Goal: Find specific page/section: Find specific page/section

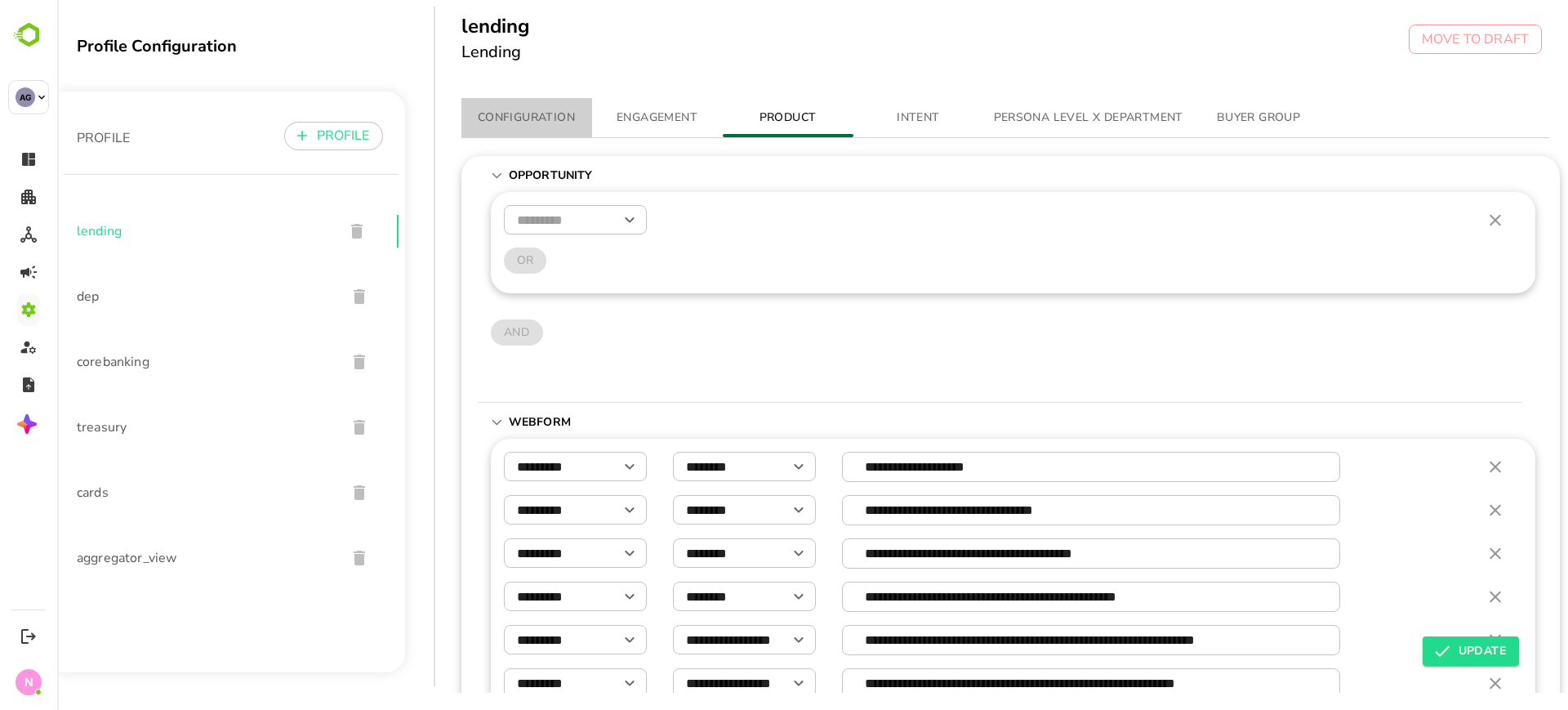
click at [563, 100] on button "CONFIGURATION" at bounding box center [526, 118] width 131 height 39
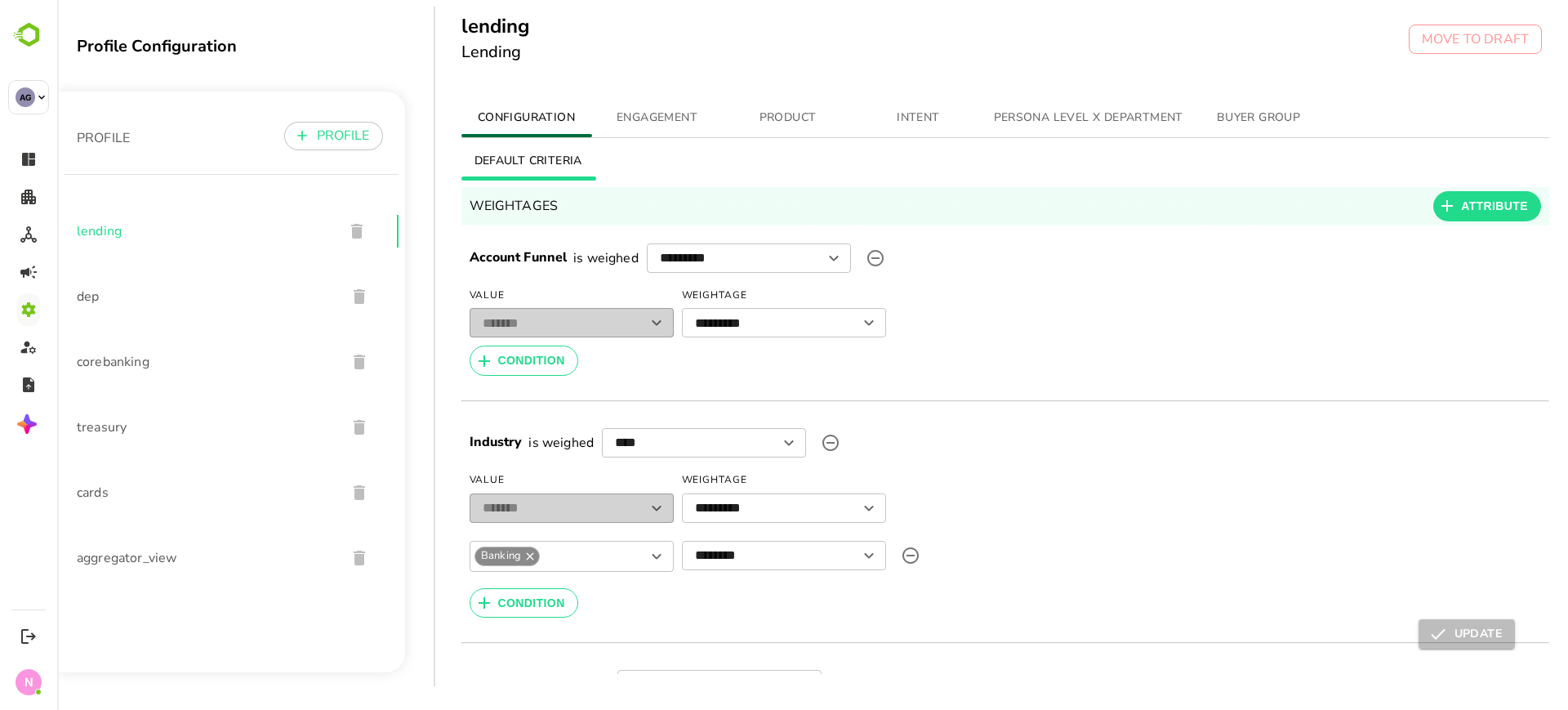
scroll to position [16, 0]
click at [644, 122] on span "ENGAGEMENT" at bounding box center [657, 118] width 111 height 21
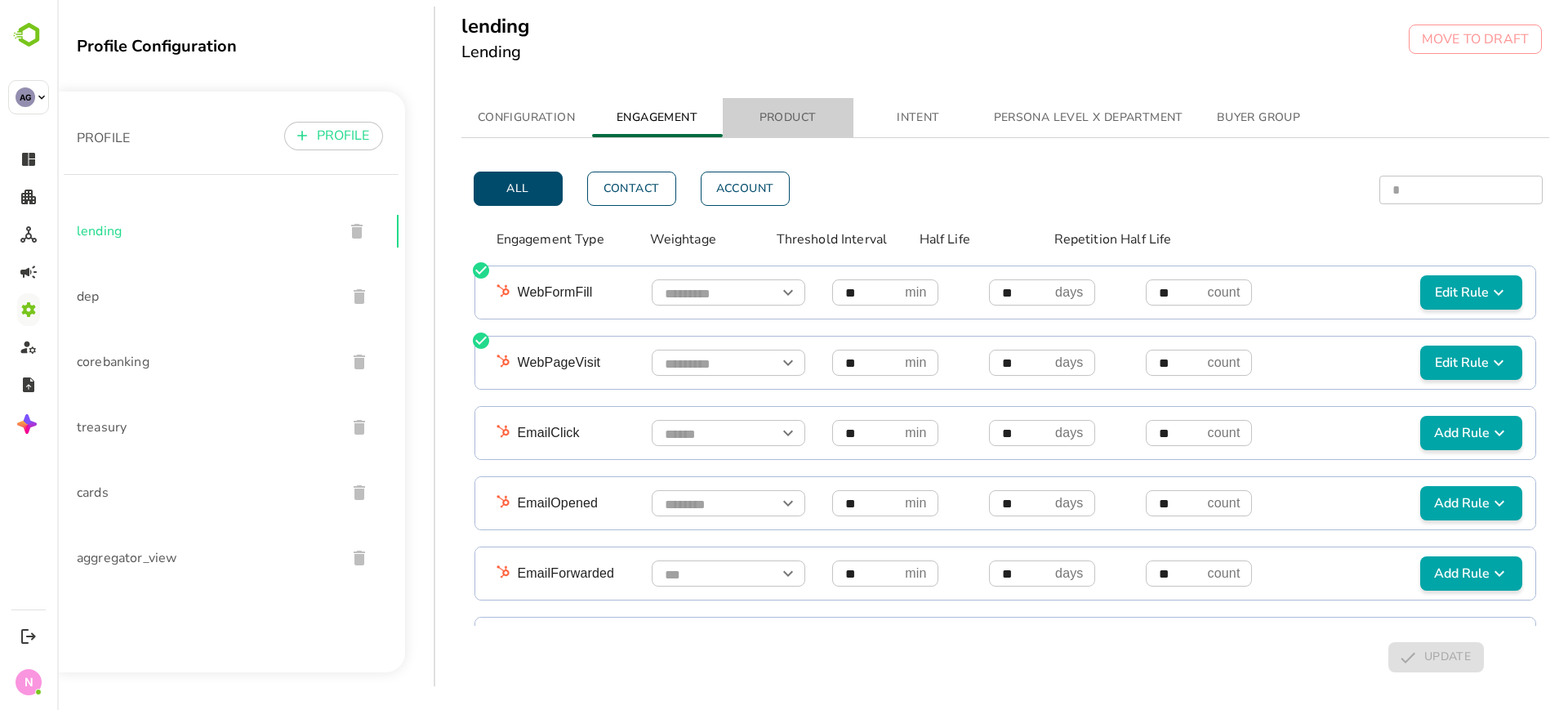
click at [796, 131] on button "PRODUCT" at bounding box center [788, 118] width 131 height 39
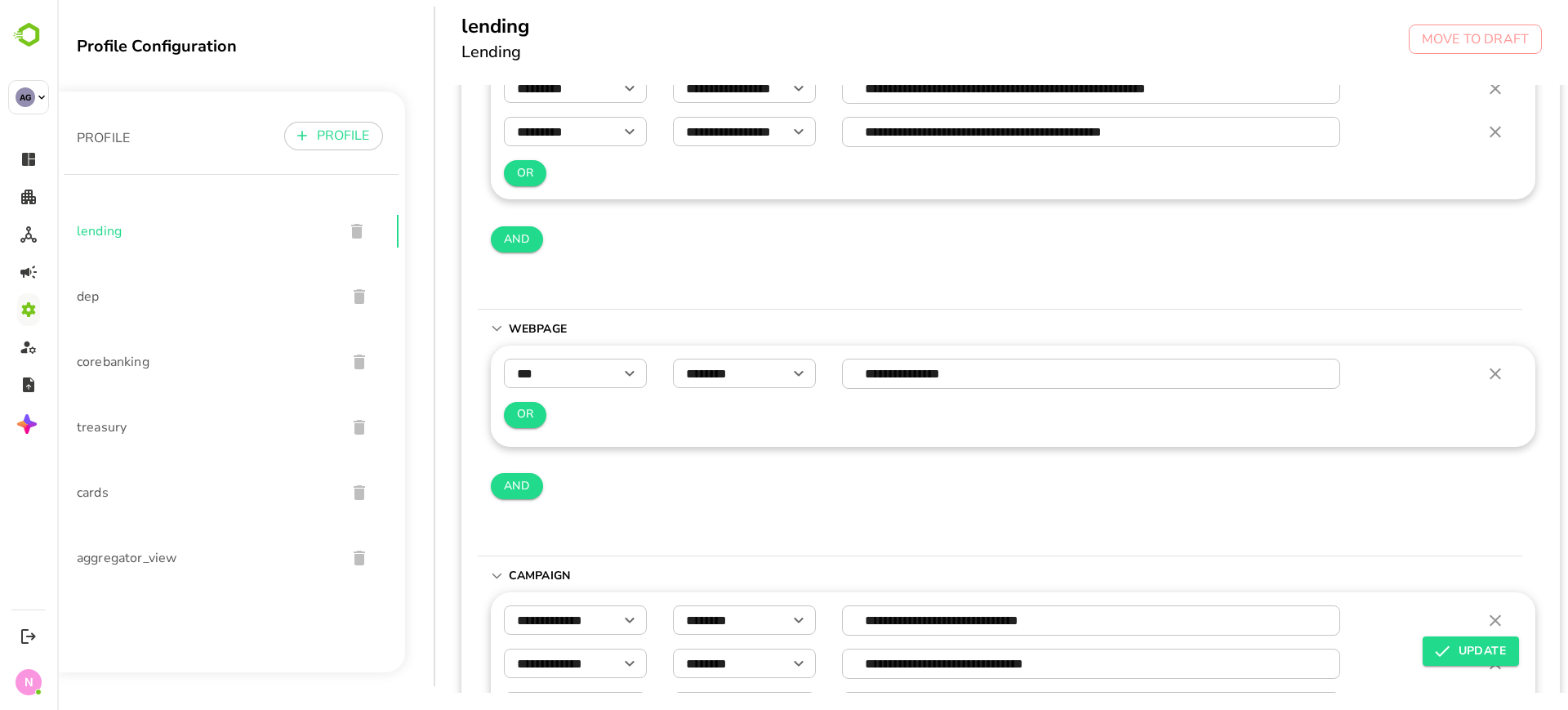
scroll to position [0, 0]
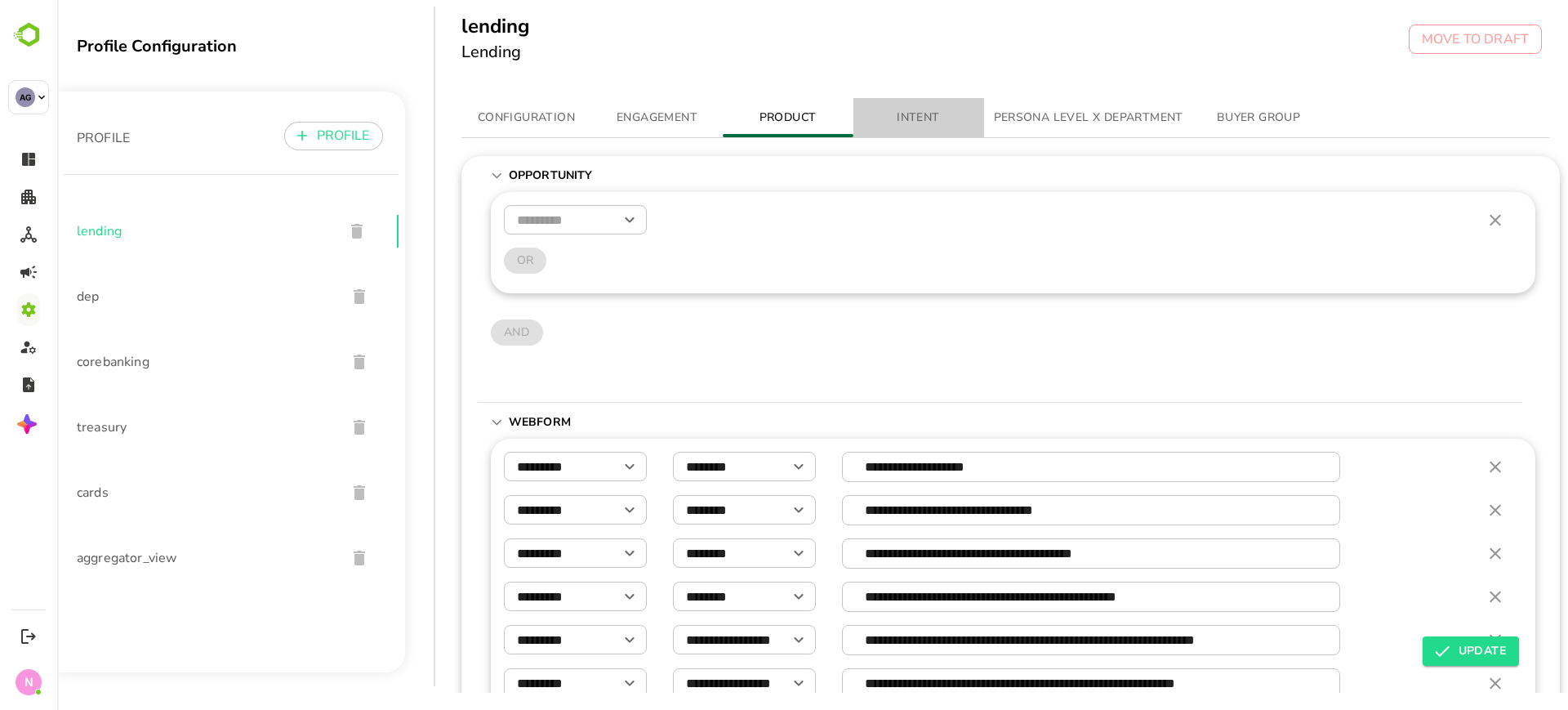
click at [908, 108] on span "INTENT" at bounding box center [918, 118] width 111 height 21
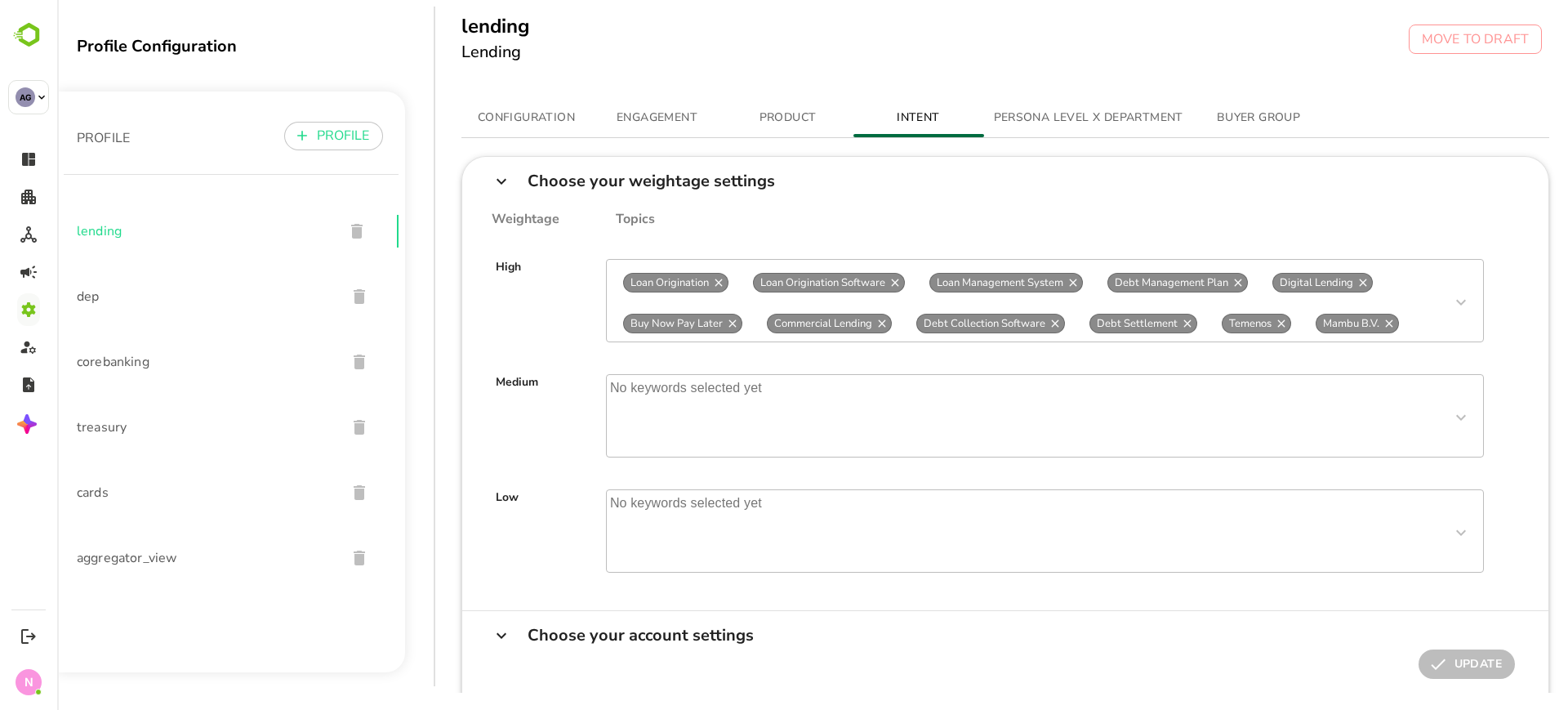
scroll to position [406, 0]
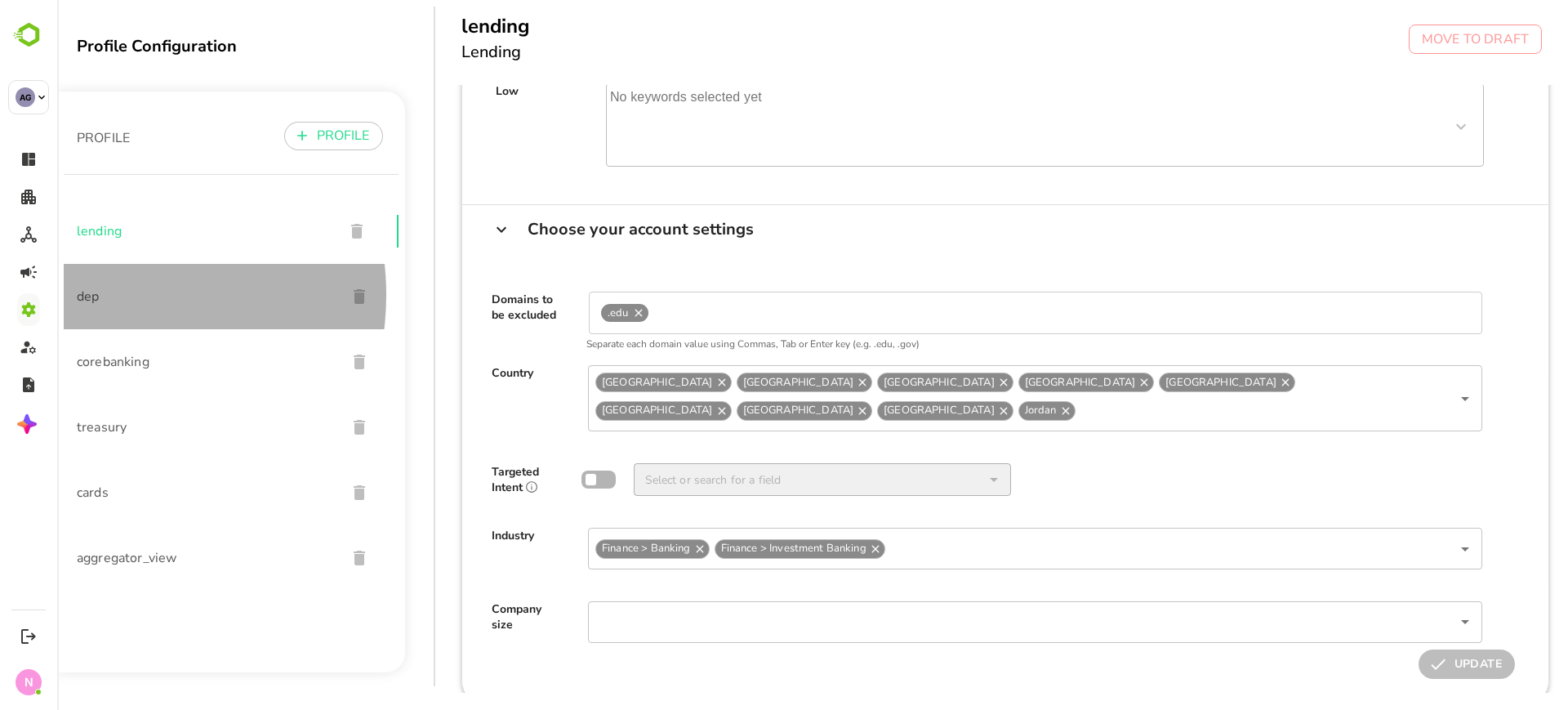
click at [108, 295] on span "dep" at bounding box center [205, 297] width 256 height 20
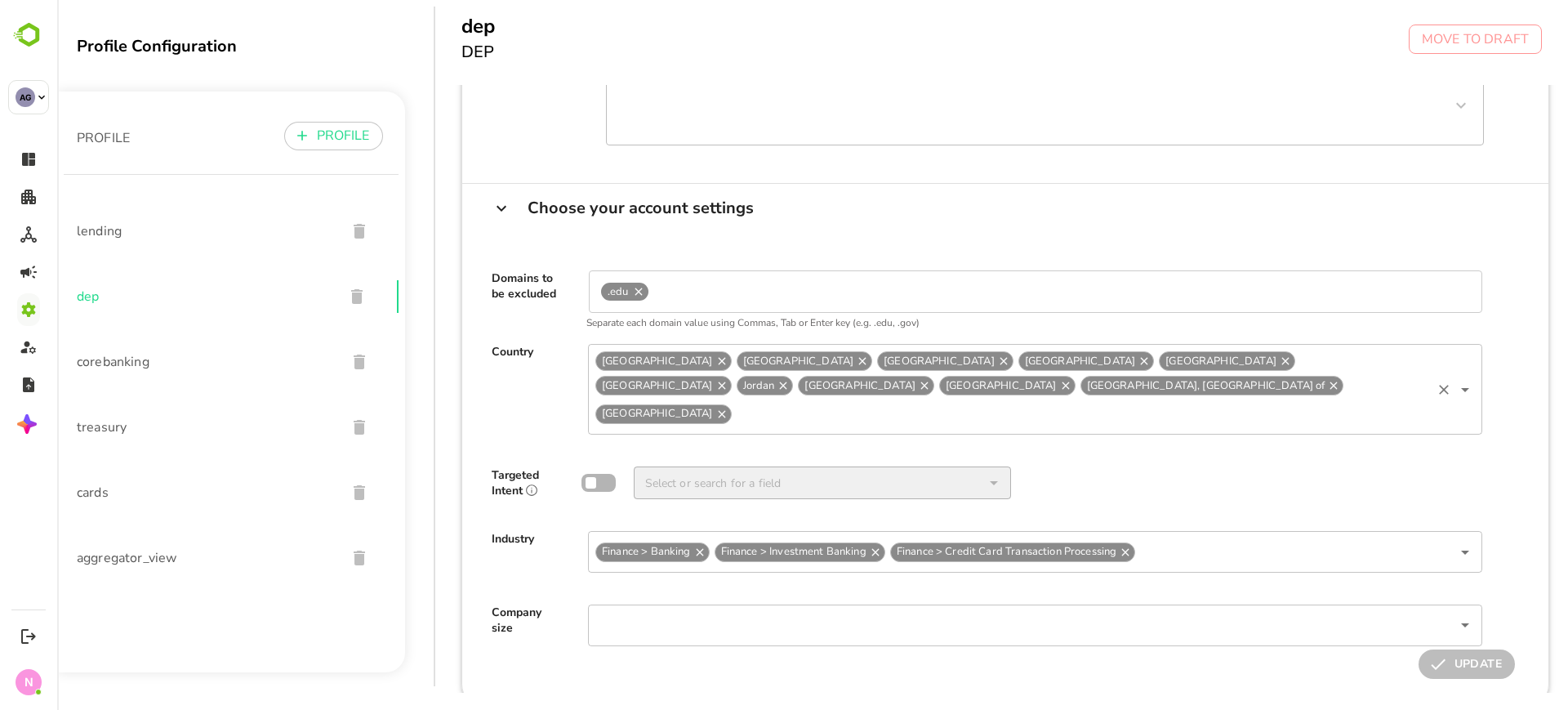
scroll to position [431, 0]
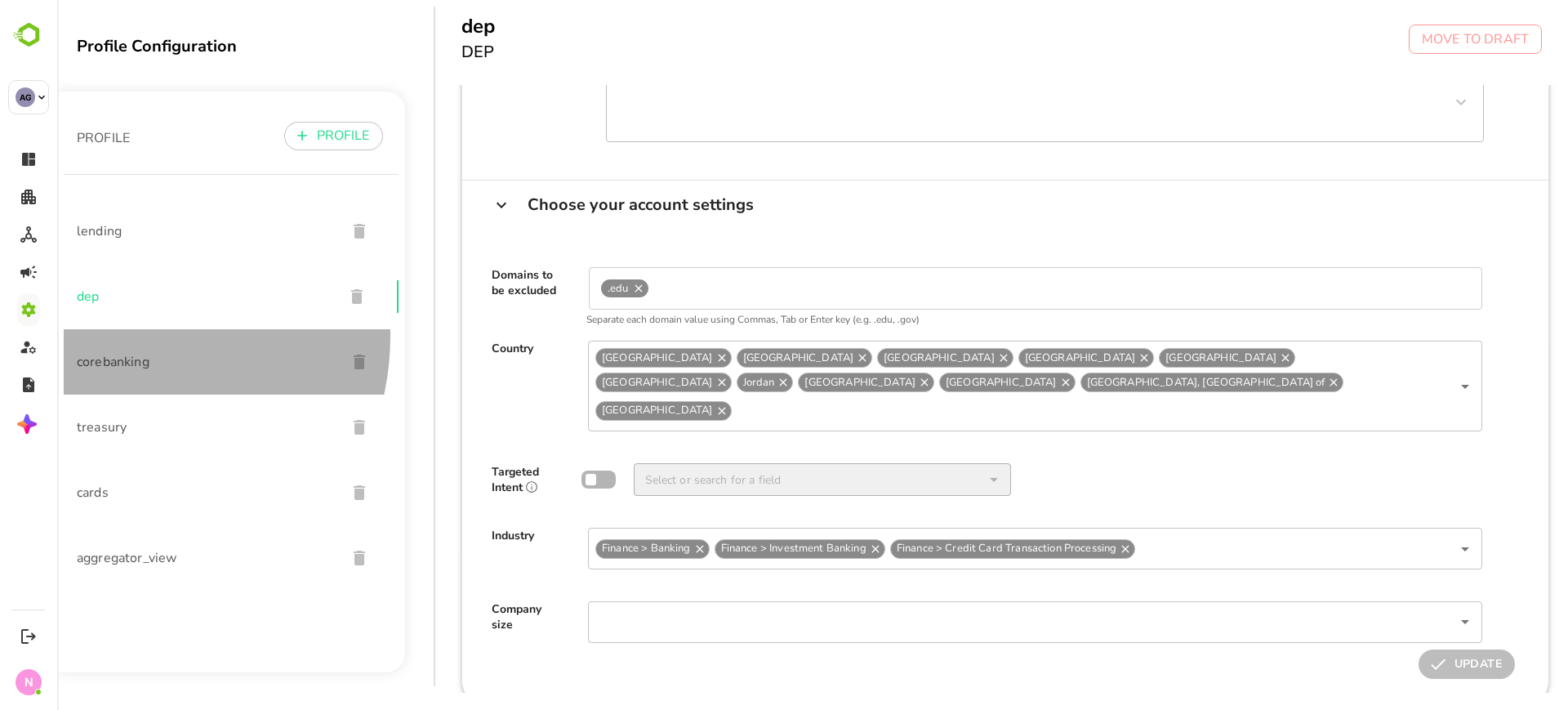
click at [113, 336] on div "corebanking" at bounding box center [232, 362] width 335 height 66
click at [115, 362] on span "corebanking" at bounding box center [205, 362] width 256 height 20
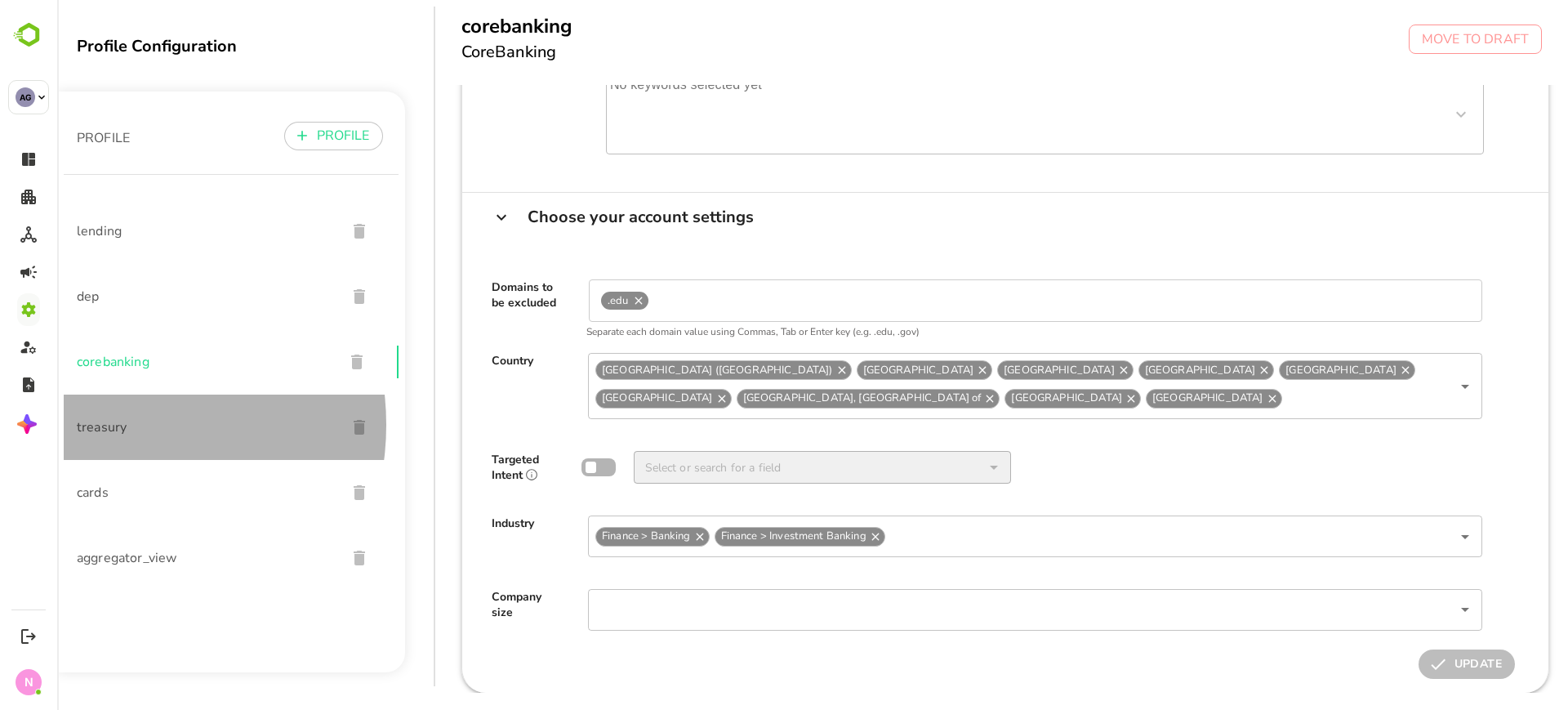
click at [108, 425] on span "treasury" at bounding box center [205, 427] width 256 height 20
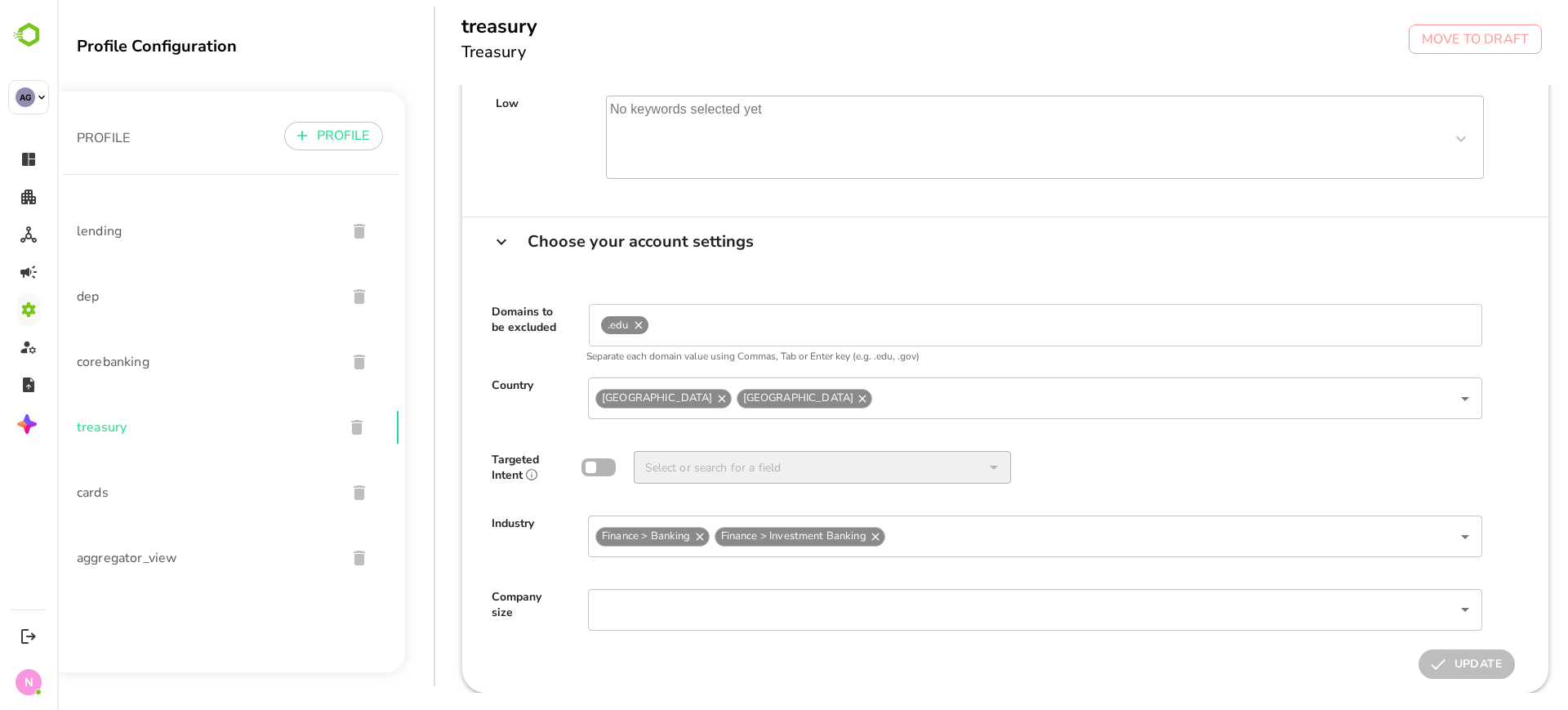
scroll to position [406, 0]
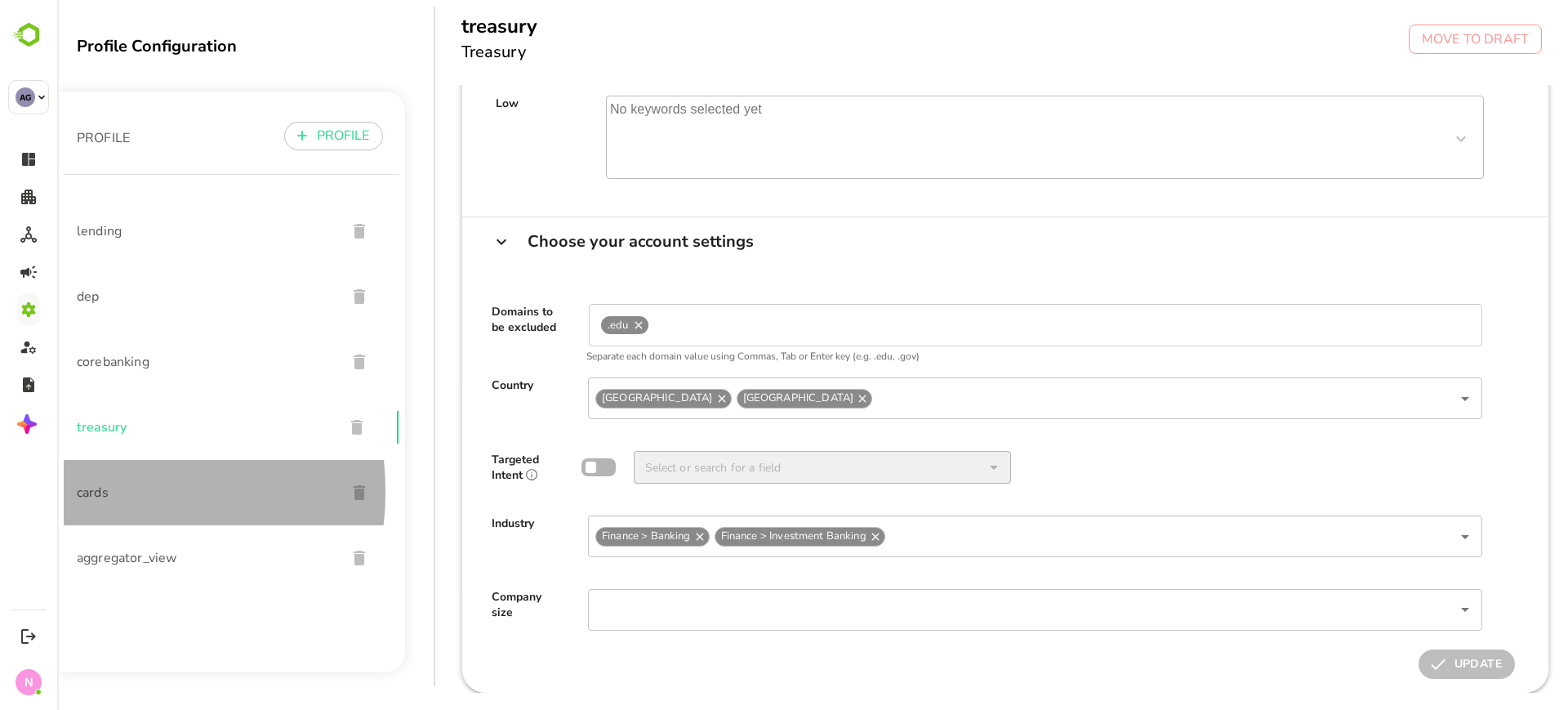
click at [92, 491] on span "cards" at bounding box center [205, 492] width 256 height 20
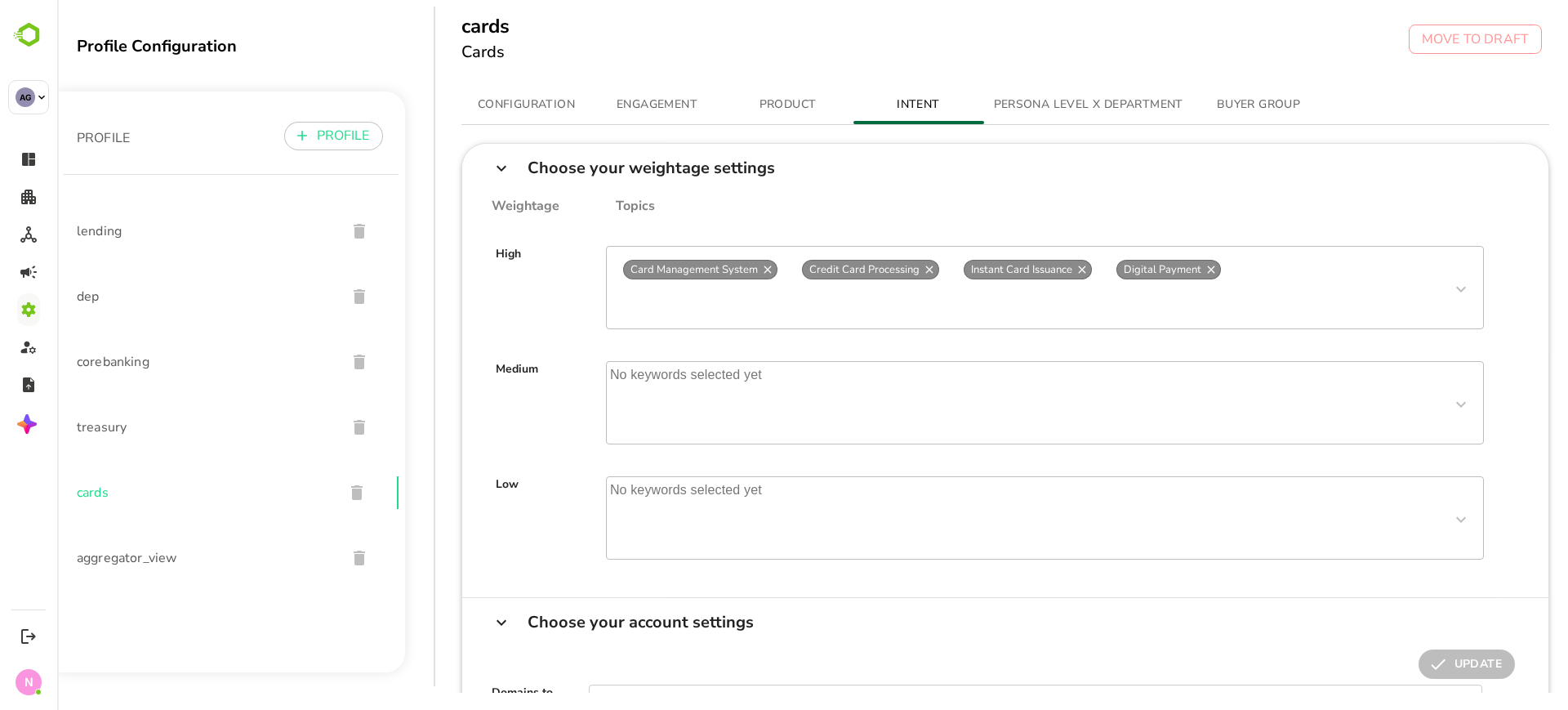
scroll to position [12, 0]
